Goal: Navigation & Orientation: Find specific page/section

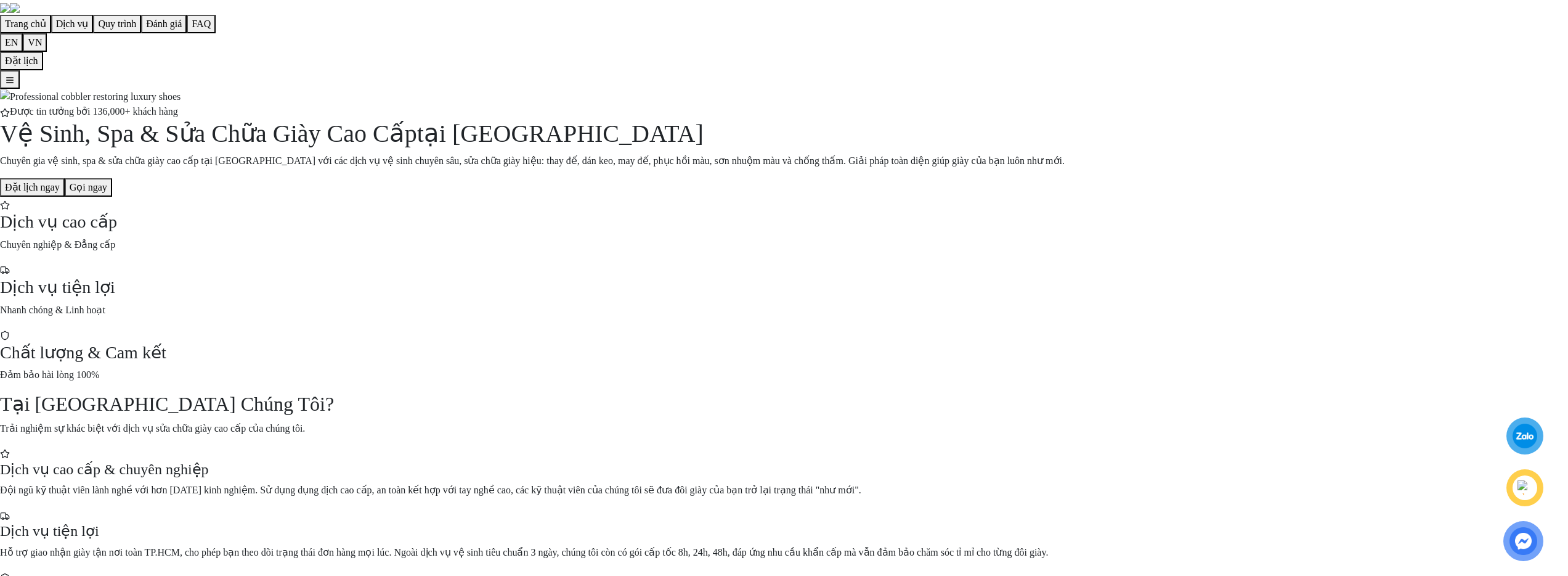
click at [865, 104] on div at bounding box center [784, 104] width 1568 height 0
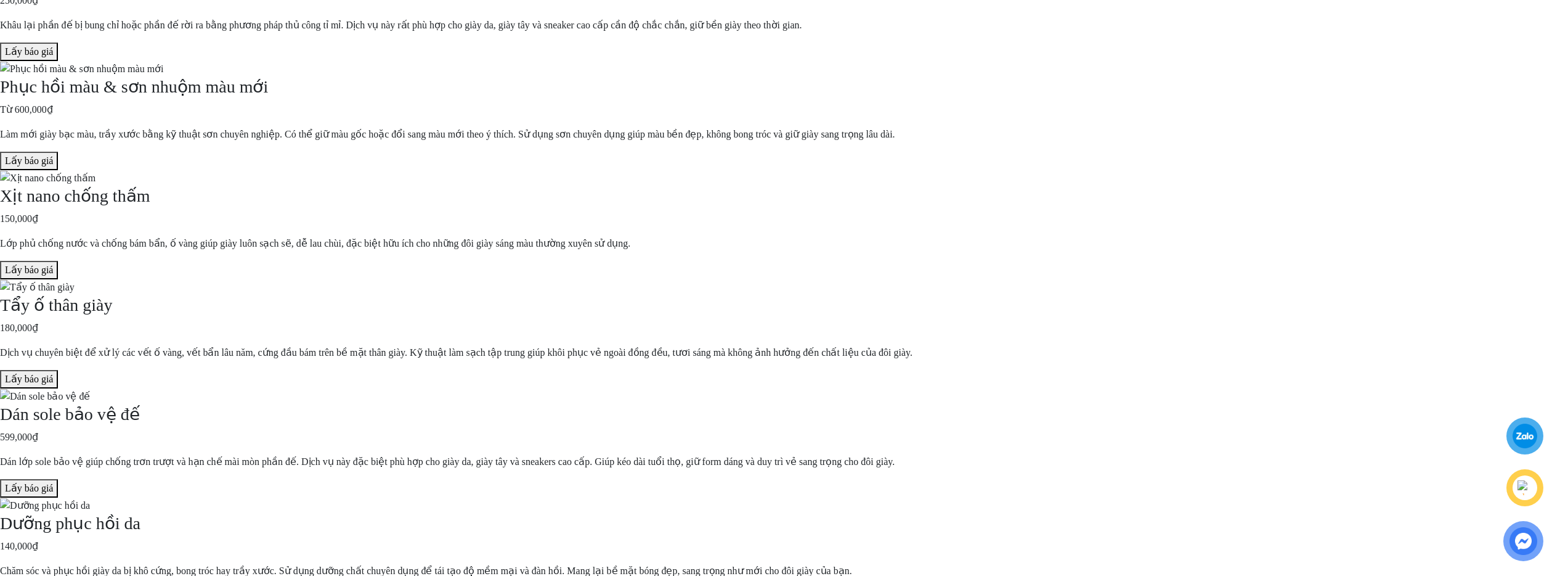
scroll to position [886, 0]
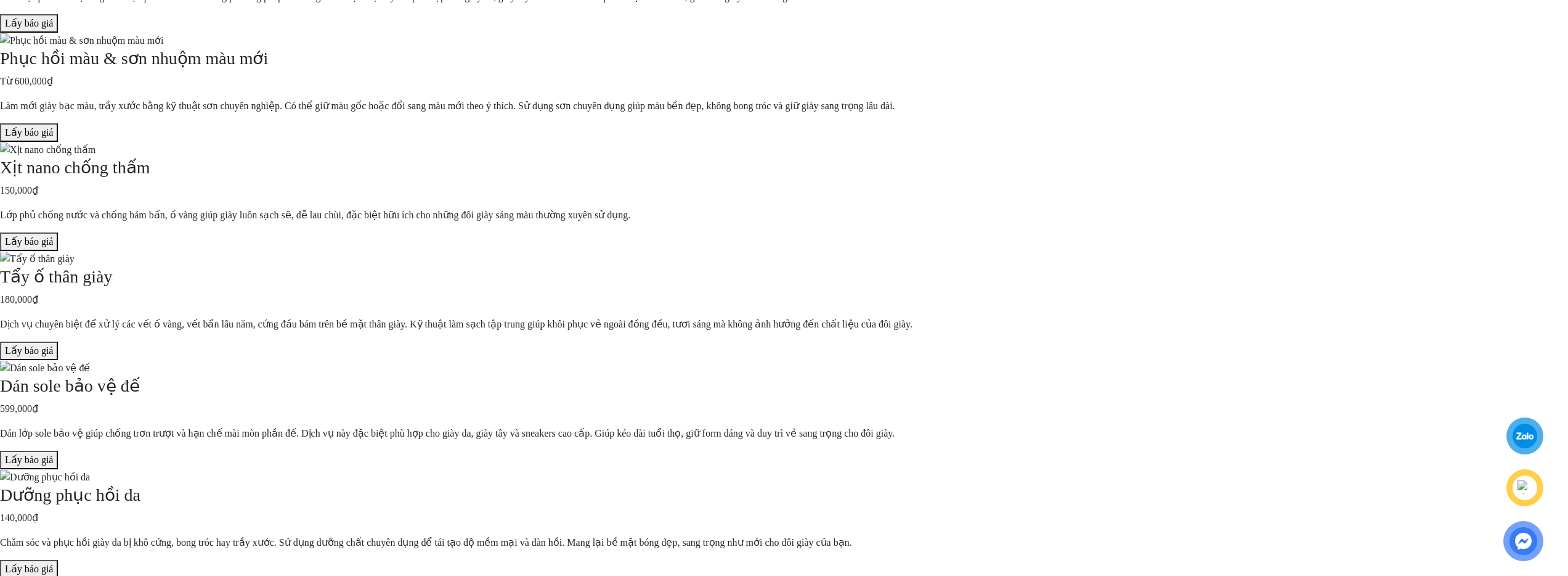
scroll to position [1112, 0]
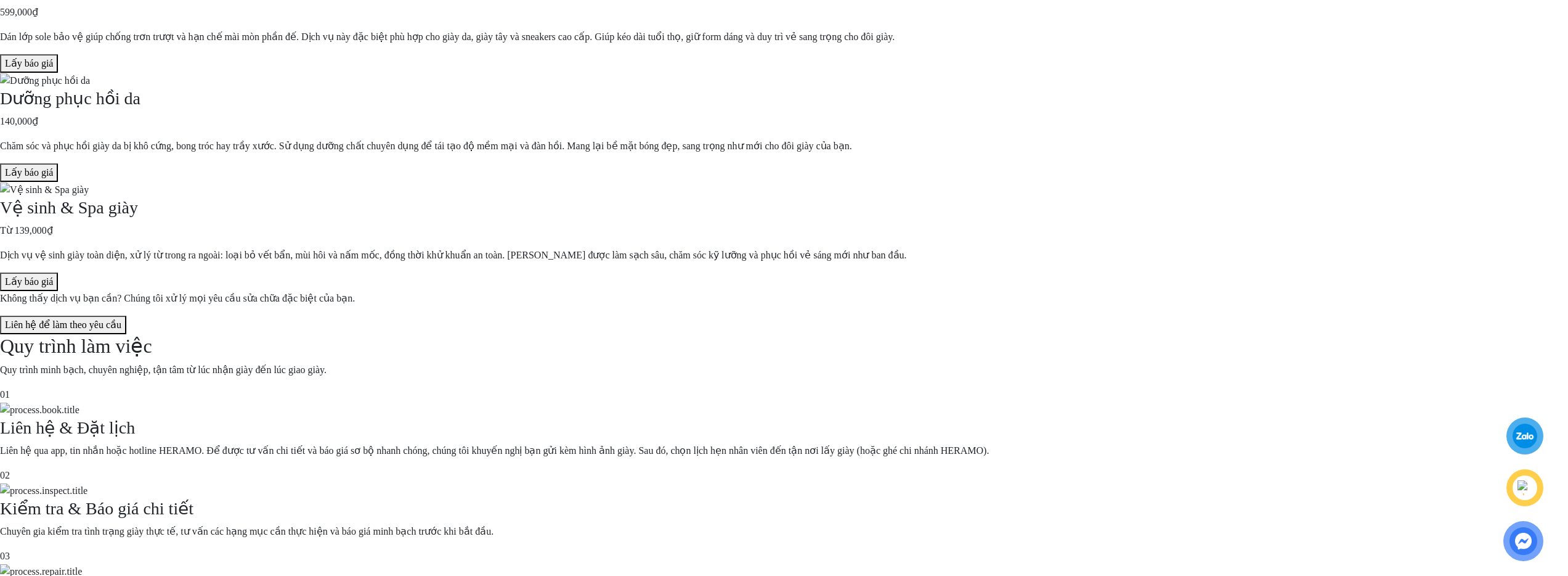
scroll to position [1469, 0]
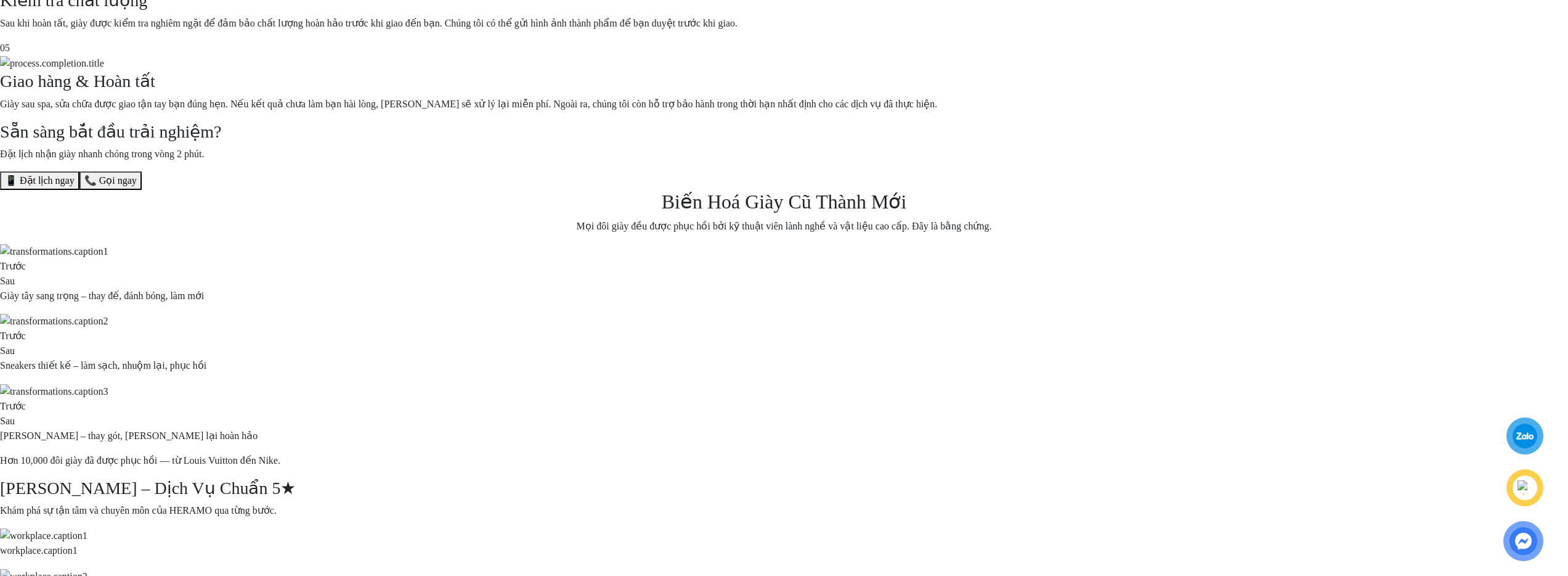
scroll to position [2078, 0]
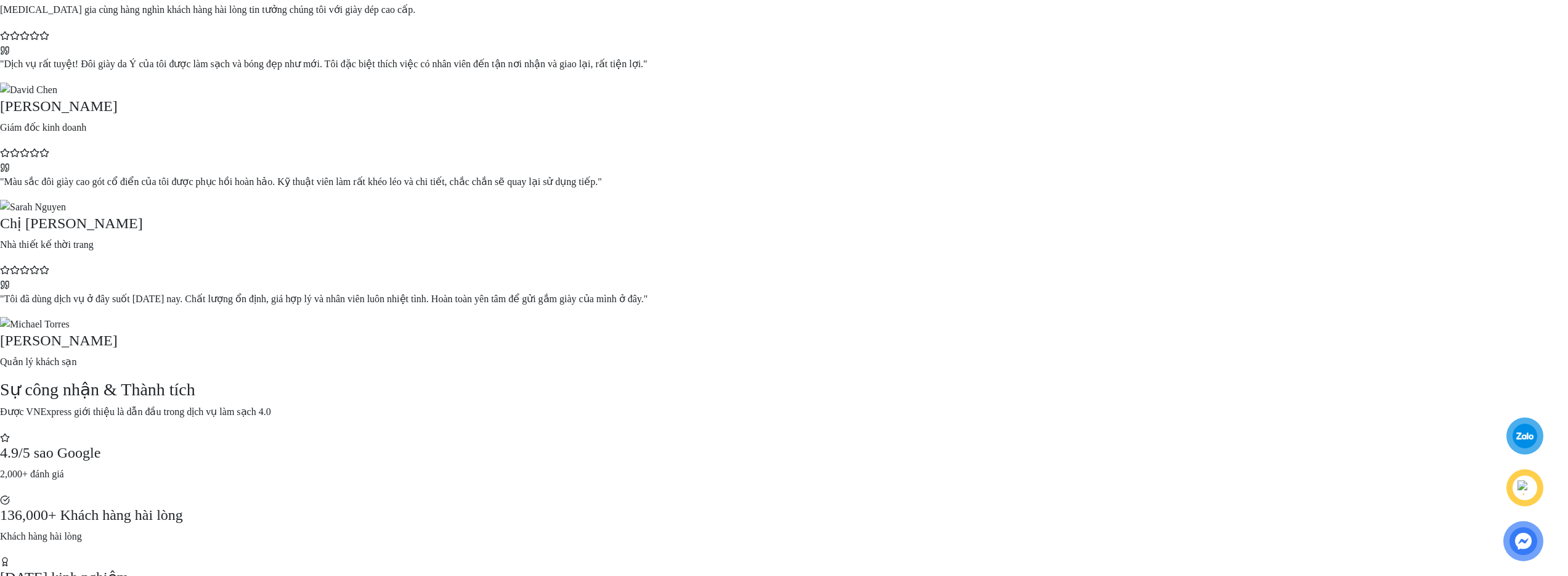
scroll to position [2836, 0]
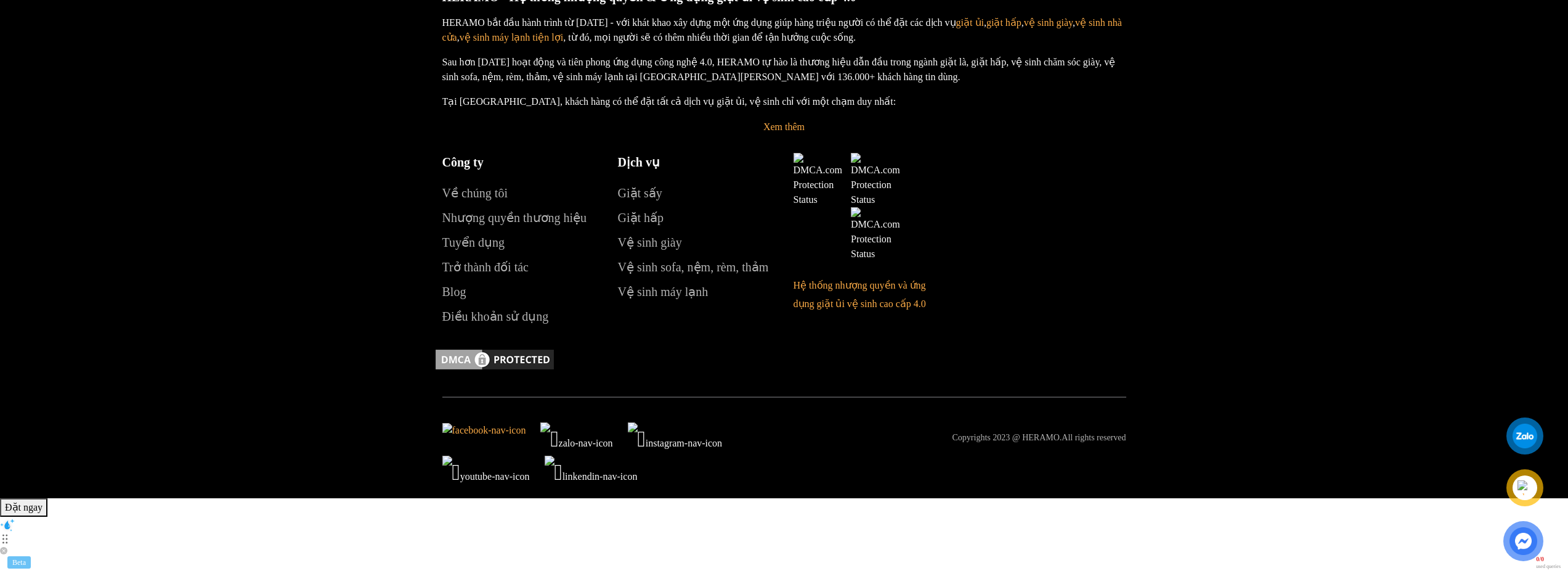
scroll to position [5463, 0]
